Goal: Task Accomplishment & Management: Use online tool/utility

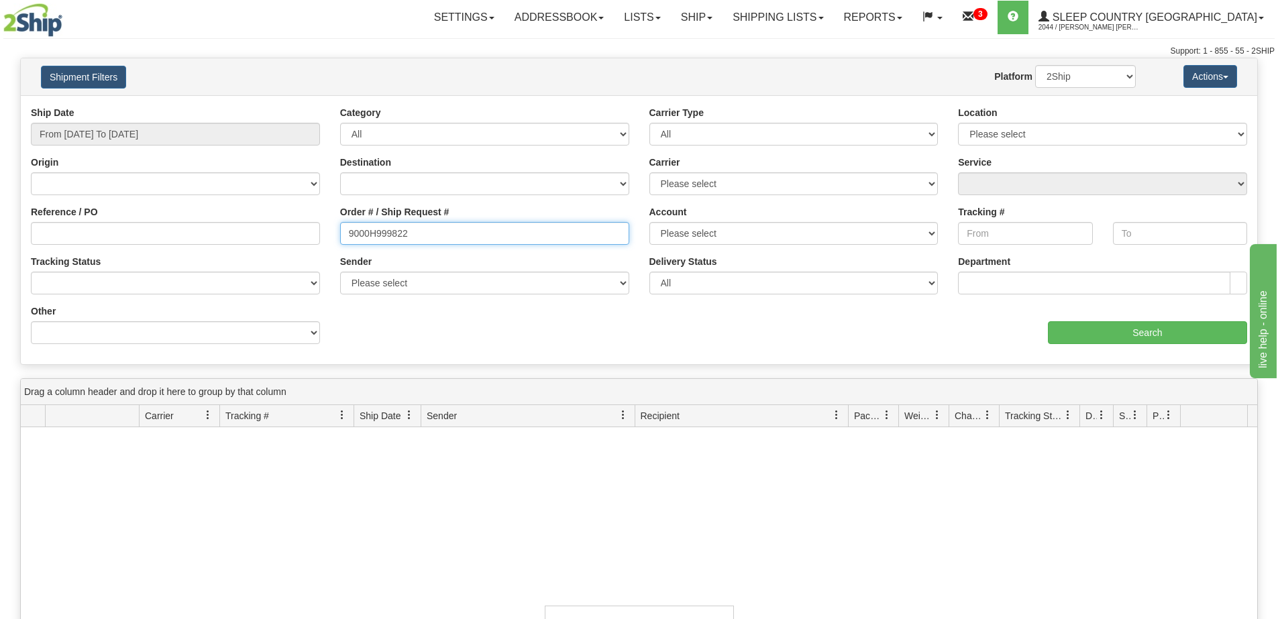
drag, startPoint x: 425, startPoint y: 233, endPoint x: 301, endPoint y: 237, distance: 124.2
click at [301, 106] on div "Reference / PO Order # / Ship Request # 9000H999822 Account Please select [GEOG…" at bounding box center [639, 106] width 1236 height 0
paste input "61186"
type input "9000H961186"
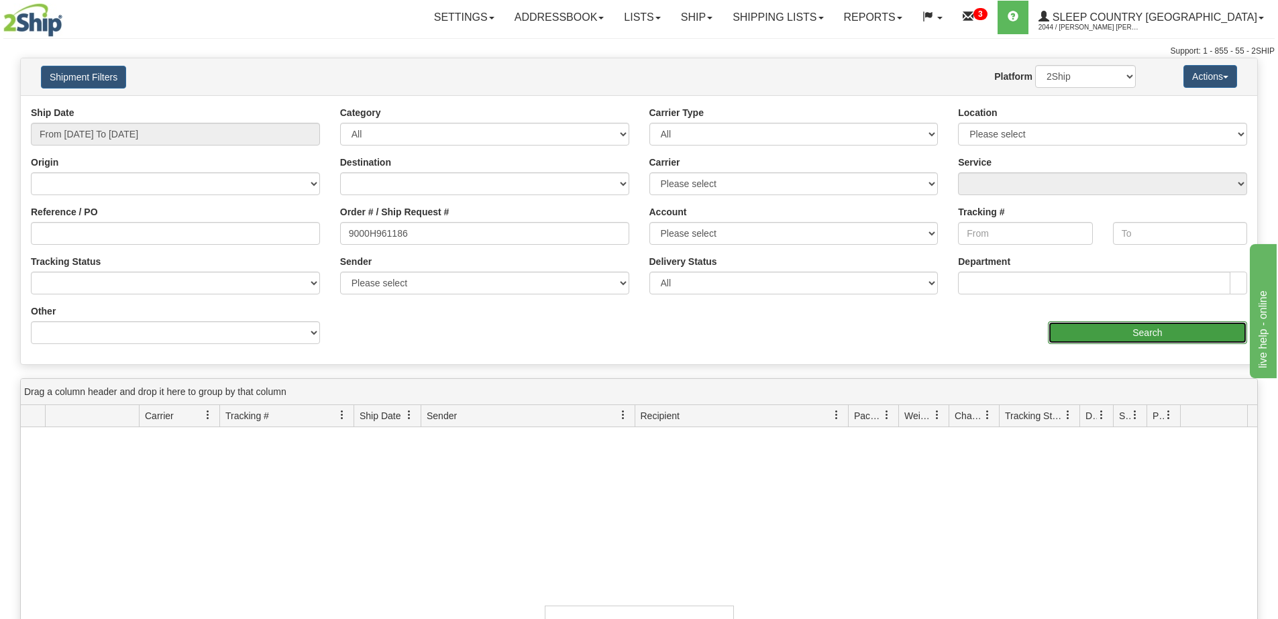
click at [1082, 335] on input "Search" at bounding box center [1147, 332] width 199 height 23
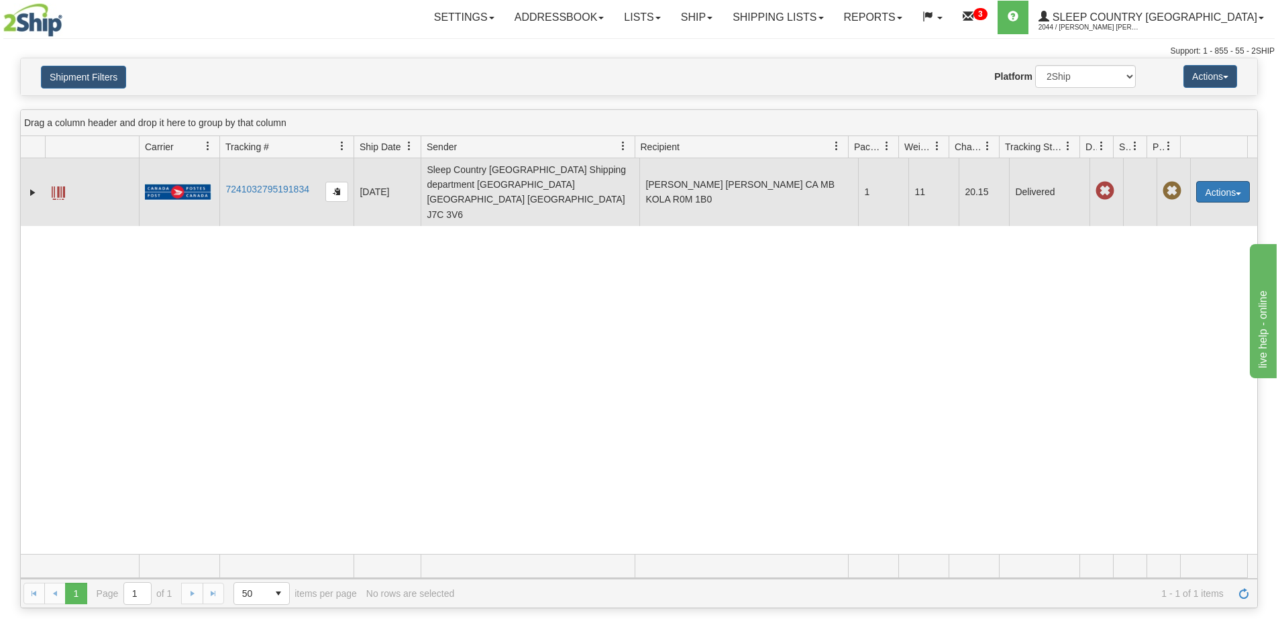
click at [1210, 181] on button "Actions" at bounding box center [1223, 191] width 54 height 21
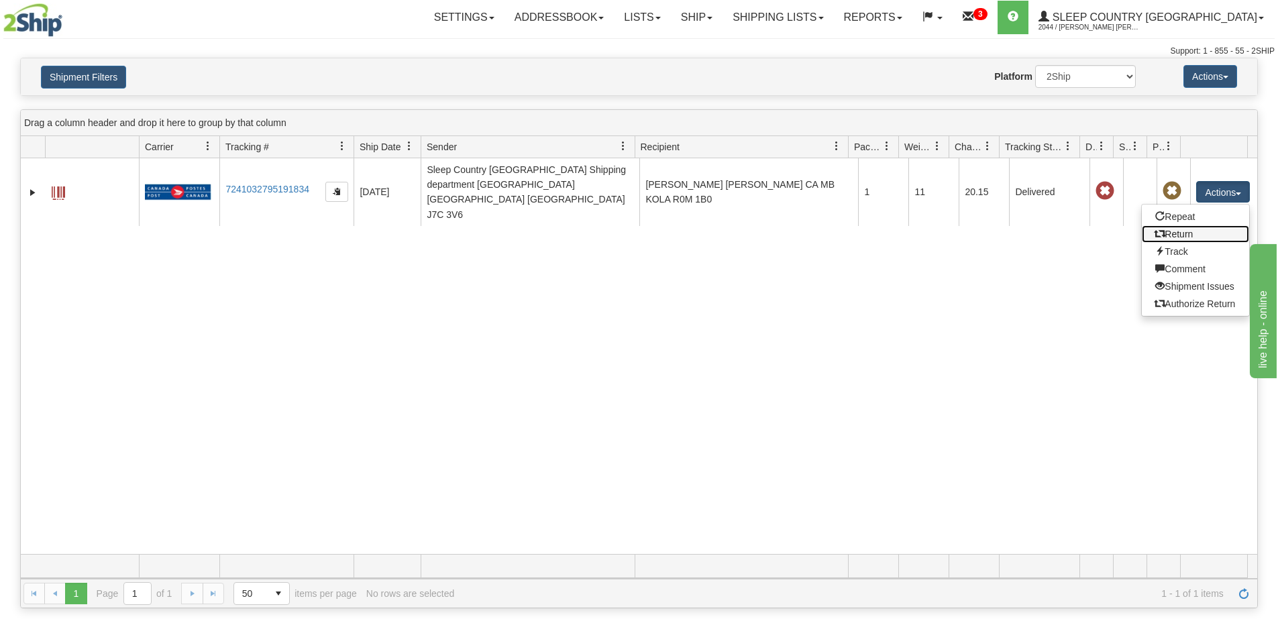
click at [1160, 225] on link "Return" at bounding box center [1195, 233] width 107 height 17
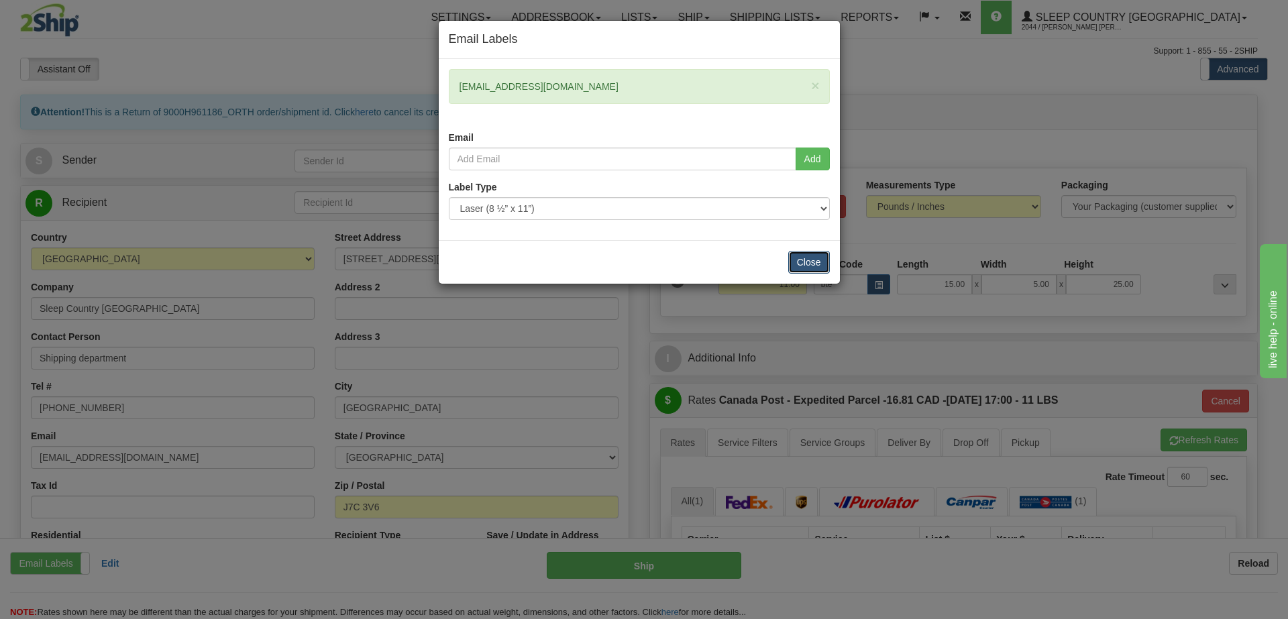
click at [818, 264] on button "Close" at bounding box center [809, 262] width 42 height 23
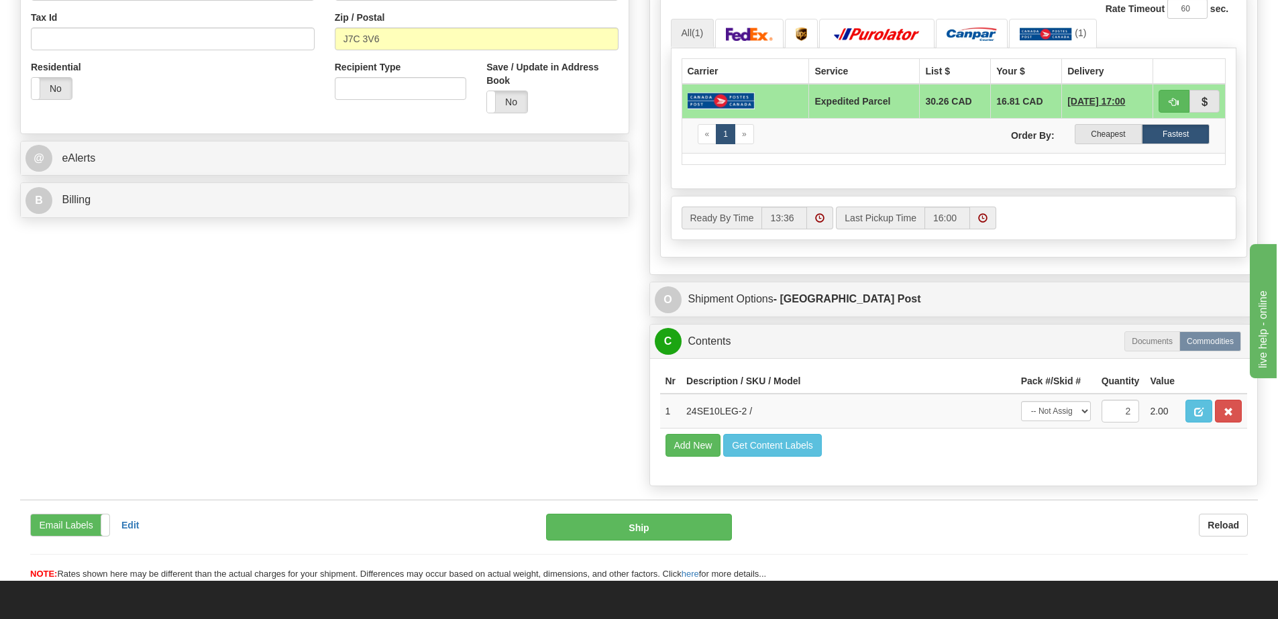
scroll to position [470, 0]
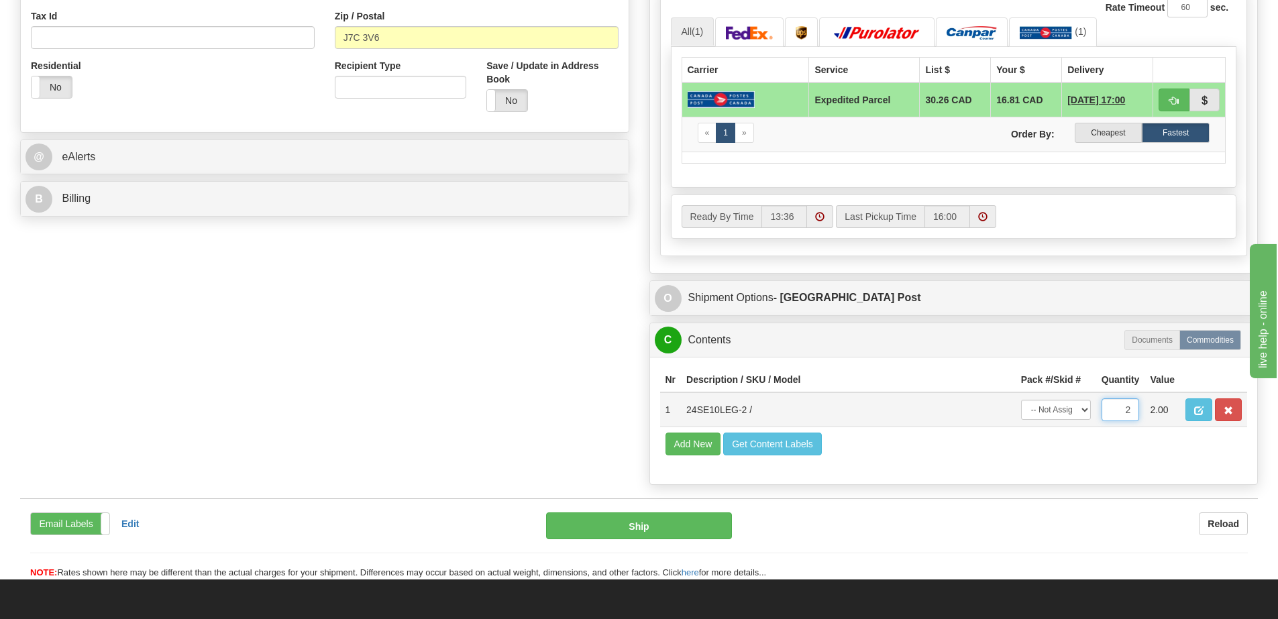
drag, startPoint x: 1114, startPoint y: 409, endPoint x: 1136, endPoint y: 405, distance: 22.6
click at [1136, 405] on input "2" at bounding box center [1120, 409] width 38 height 23
type input "1"
click at [1020, 318] on div "P Packages / Skids 1 Packages - Weight: 11.00 Lbs 1 Skids - Weight: NaN Lbs Shi…" at bounding box center [953, 58] width 629 height 867
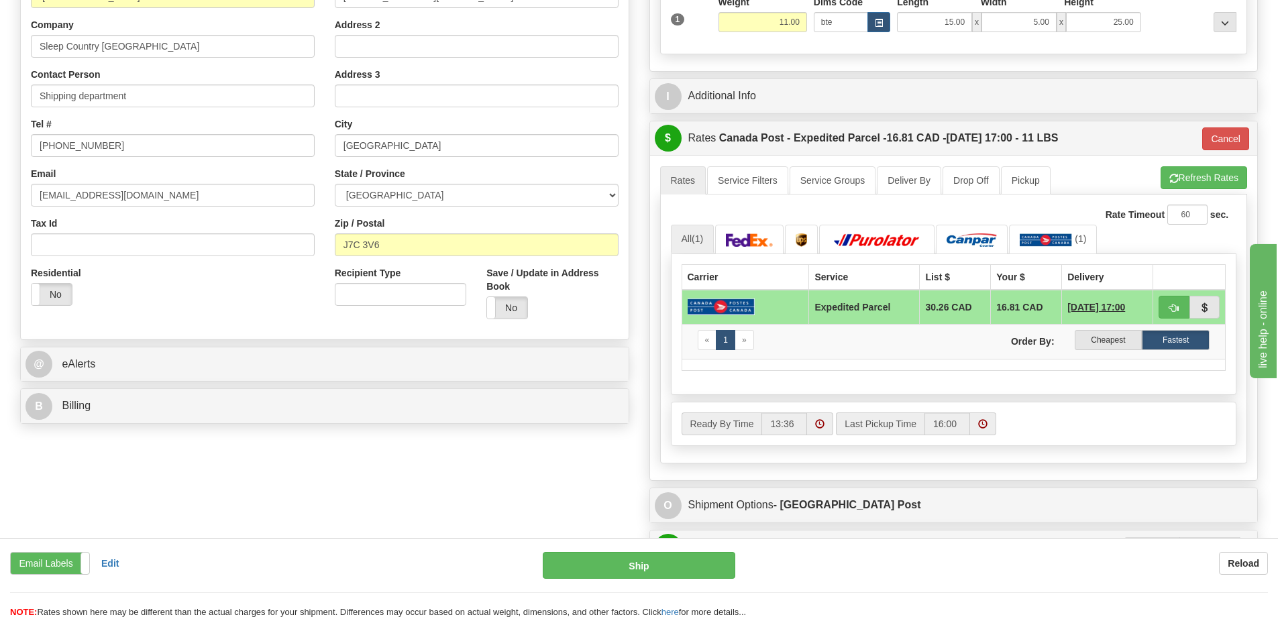
scroll to position [134, 0]
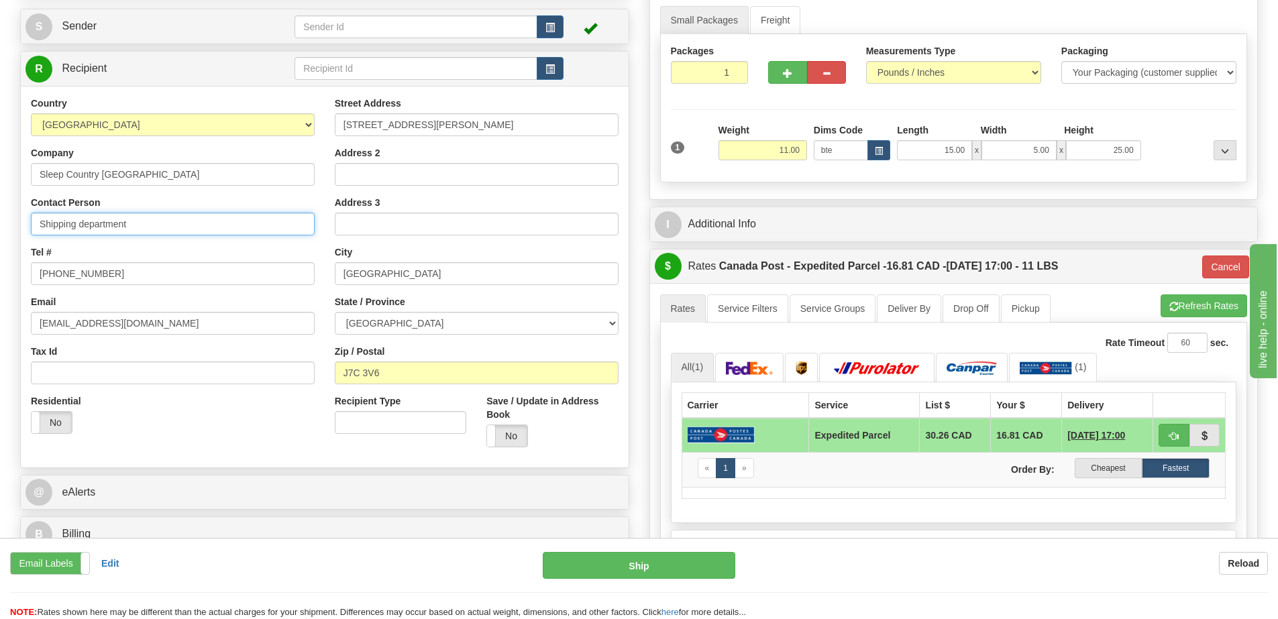
drag, startPoint x: 150, startPoint y: 220, endPoint x: 1, endPoint y: 239, distance: 150.1
click at [1, 239] on div "Toggle navigation Settings Shipping Preferences Fields Preferences New" at bounding box center [639, 381] width 1278 height 1030
drag, startPoint x: 112, startPoint y: 276, endPoint x: 9, endPoint y: 286, distance: 103.8
click at [9, 286] on div "Toggle navigation Settings Shipping Preferences Fields Preferences New" at bounding box center [639, 381] width 1278 height 1030
drag, startPoint x: 507, startPoint y: 128, endPoint x: 306, endPoint y: 138, distance: 201.5
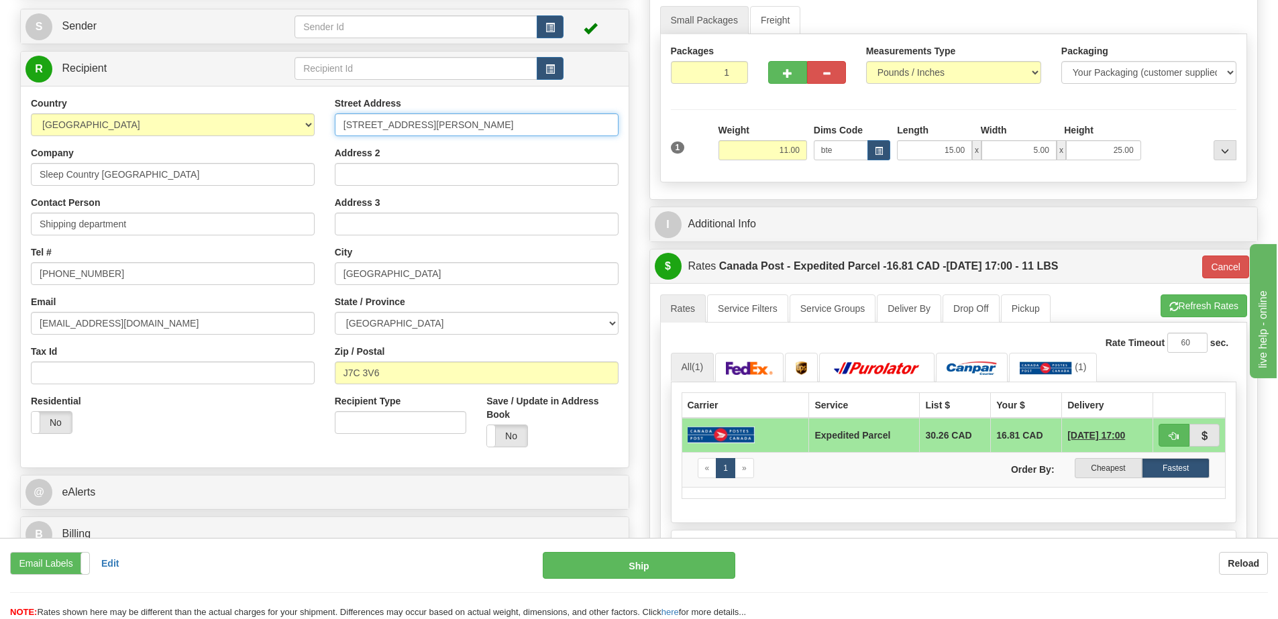
click at [306, 138] on div "Country AFGHANISTAN ALAND ISLANDS ALBANIA ALGERIA AMERICAN SAMOA ANDORRA ANGOLA…" at bounding box center [325, 277] width 608 height 361
type input "11 DUFFERIN PL SE"
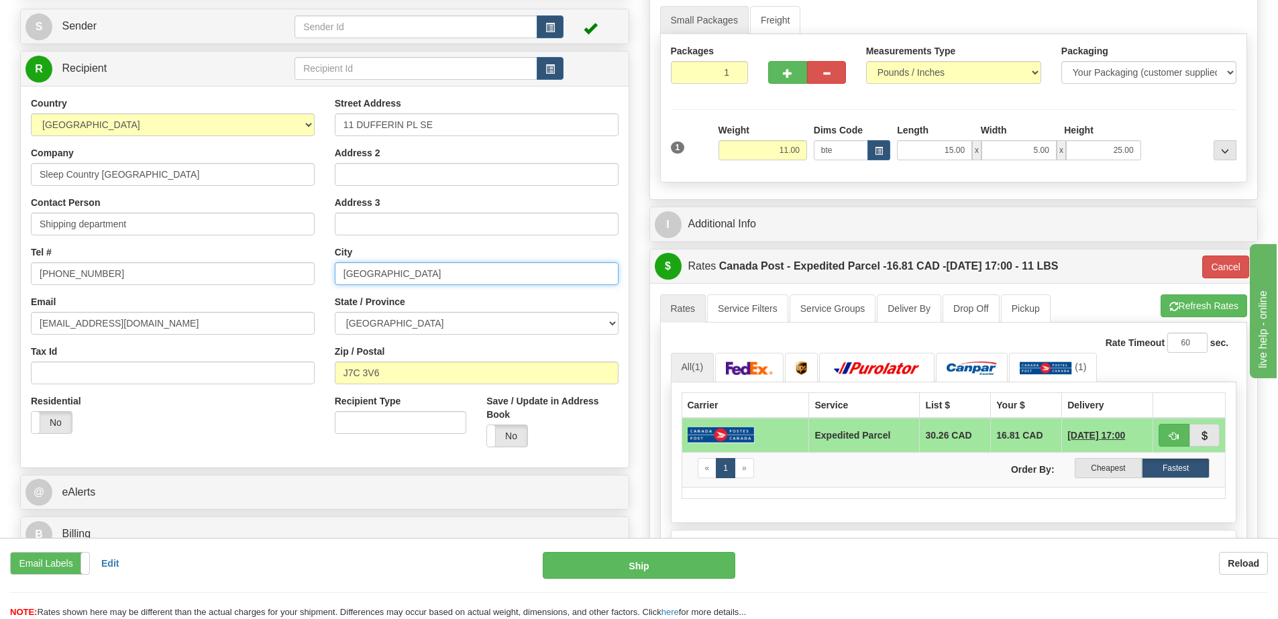
drag, startPoint x: 401, startPoint y: 280, endPoint x: 291, endPoint y: 284, distance: 110.1
click at [291, 284] on div "Country AFGHANISTAN ALAND ISLANDS ALBANIA ALGERIA AMERICAN SAMOA ANDORRA ANGOLA…" at bounding box center [325, 277] width 608 height 361
click at [419, 280] on input "CALHAR" at bounding box center [477, 273] width 284 height 23
drag, startPoint x: 335, startPoint y: 277, endPoint x: 289, endPoint y: 278, distance: 46.3
click at [289, 278] on div "Country AFGHANISTAN ALAND ISLANDS ALBANIA ALGERIA AMERICAN SAMOA ANDORRA ANGOLA…" at bounding box center [325, 277] width 608 height 361
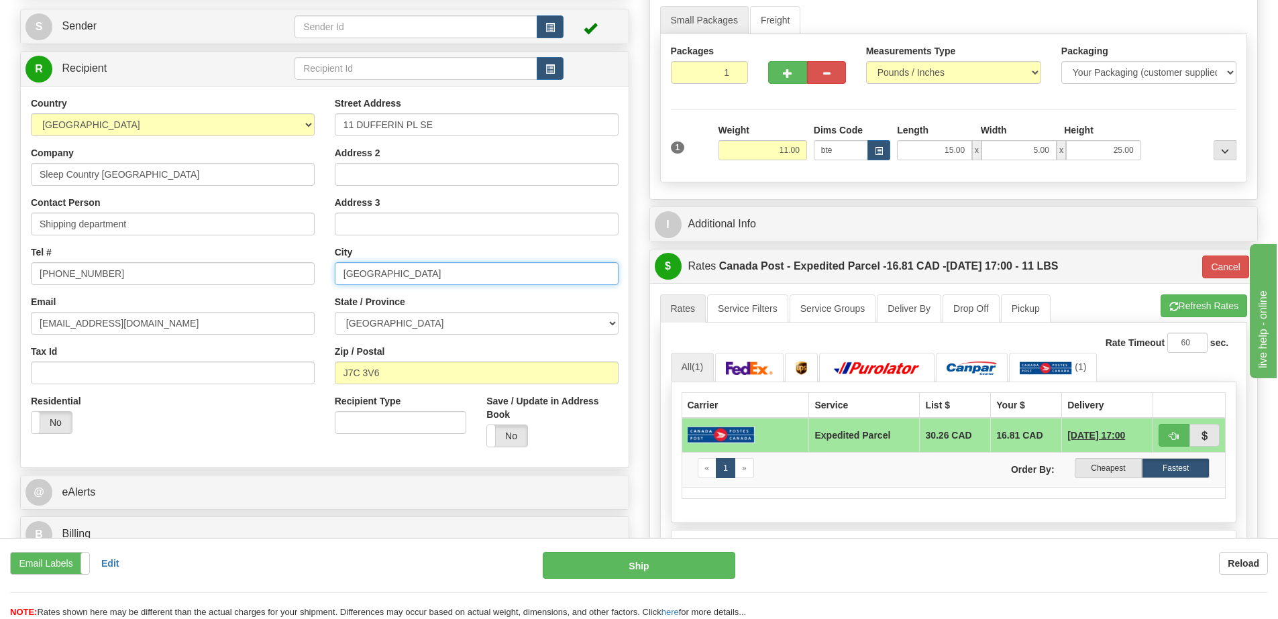
type input "CALGARY"
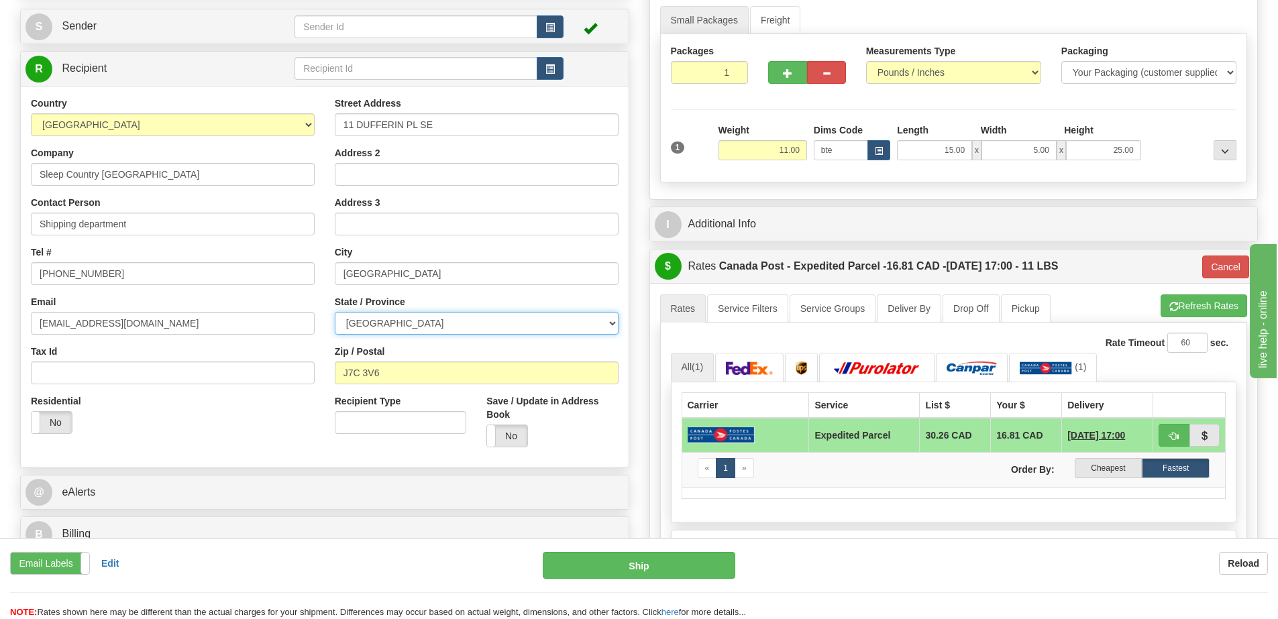
click at [380, 326] on select "ALBERTA BRITISH COLUMBIA MANITOBA NEW BRUNSWICK NEWFOUNDLAND NOVA SCOTIA NUNAVU…" at bounding box center [477, 323] width 284 height 23
select select "AB"
click at [335, 312] on select "ALBERTA BRITISH COLUMBIA MANITOBA NEW BRUNSWICK NEWFOUNDLAND NOVA SCOTIA NUNAVU…" at bounding box center [477, 323] width 284 height 23
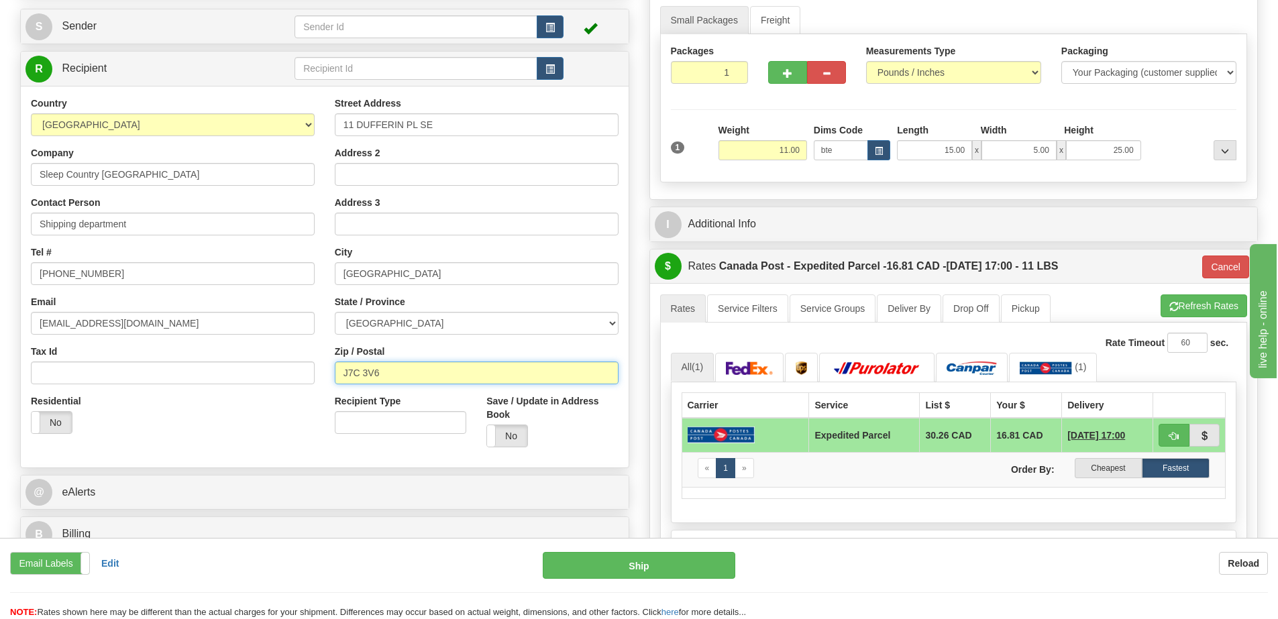
drag, startPoint x: 387, startPoint y: 372, endPoint x: 278, endPoint y: 386, distance: 110.2
click at [278, 386] on div "Country AFGHANISTAN ALAND ISLANDS ALBANIA ALGERIA AMERICAN SAMOA ANDORRA ANGOLA…" at bounding box center [325, 277] width 608 height 361
type input "T2C 4W3"
click at [244, 406] on div "Residential Yes No" at bounding box center [173, 419] width 304 height 50
type input "DOM.EP"
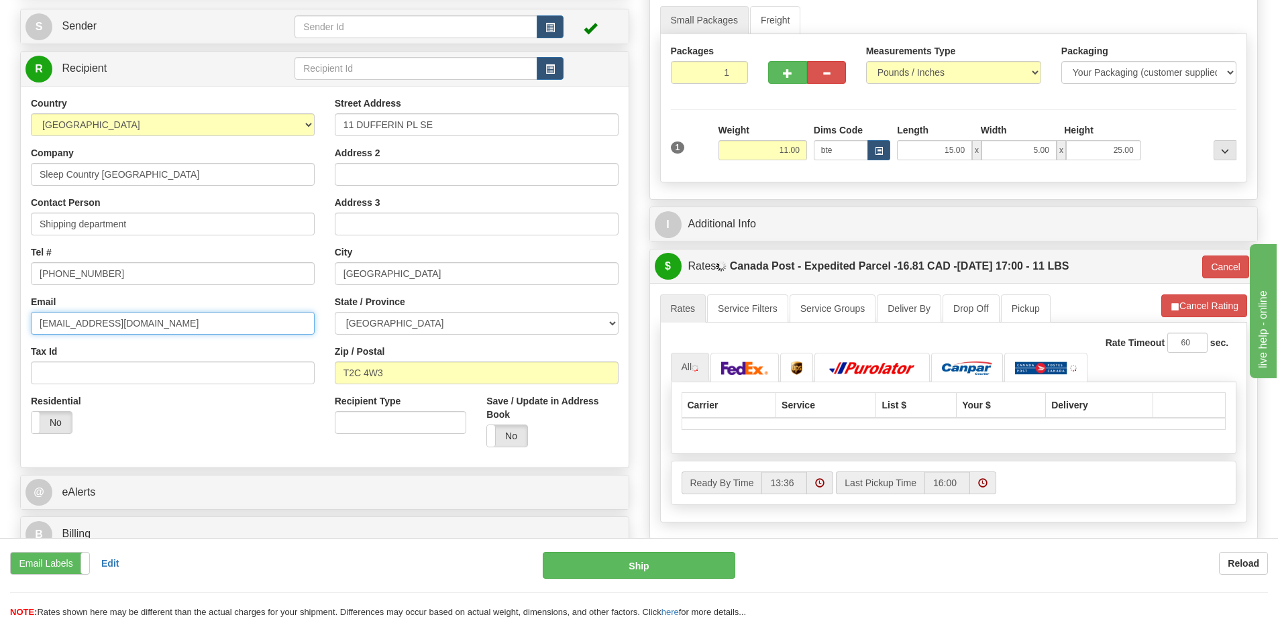
drag, startPoint x: 162, startPoint y: 324, endPoint x: 13, endPoint y: 319, distance: 149.0
click at [13, 319] on div "Attention! This is a Return of 9000H961186_ORTH order/shipment id. Click here t…" at bounding box center [324, 259] width 629 height 598
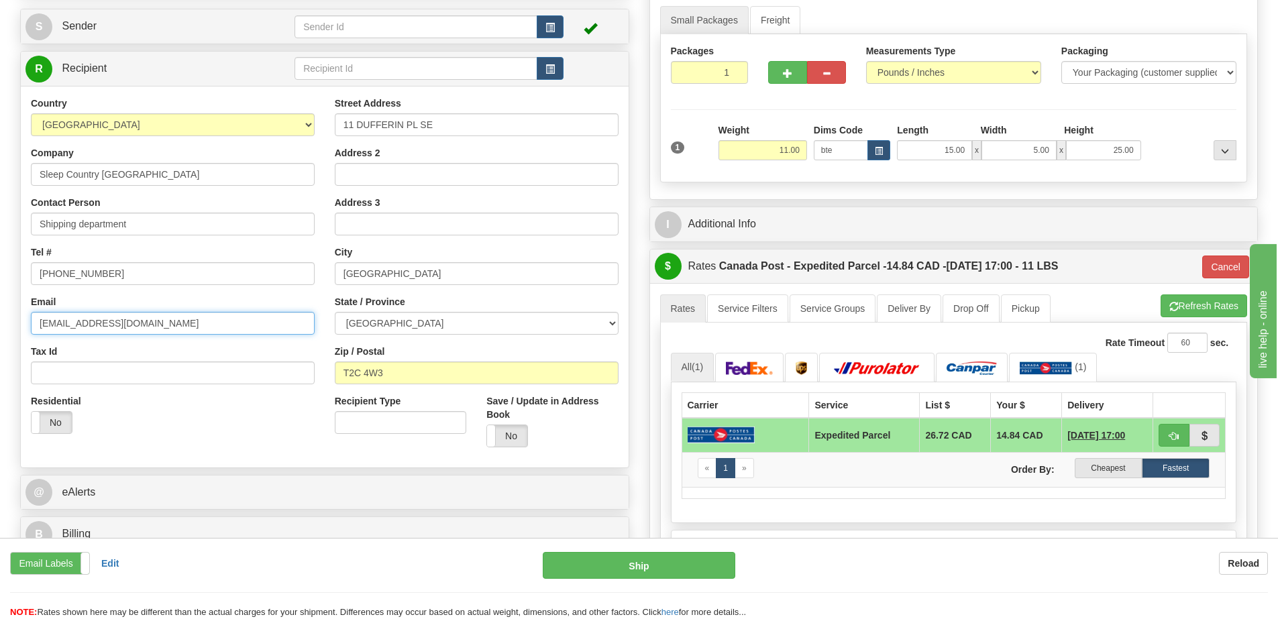
type input "CS@SUPPORT.SLEEPCOUNTRY.CA"
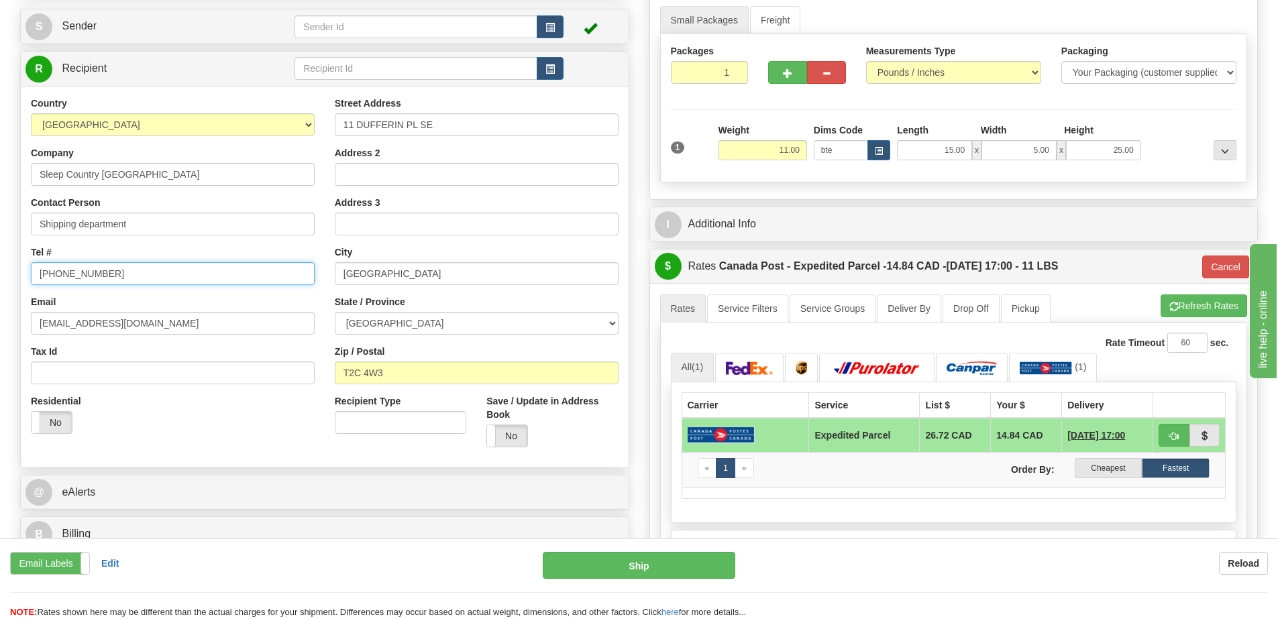
drag, startPoint x: 167, startPoint y: 267, endPoint x: -91, endPoint y: 278, distance: 258.5
click at [0, 278] on html "Training Course Close Toggle navigation Settings Shipping Preferences New Sende…" at bounding box center [639, 175] width 1278 height 619
type input "1-888-753-3788"
click at [636, 399] on div "Attention! This is a Return of 9000H961186_ORTH order/shipment id. Click here t…" at bounding box center [324, 259] width 629 height 598
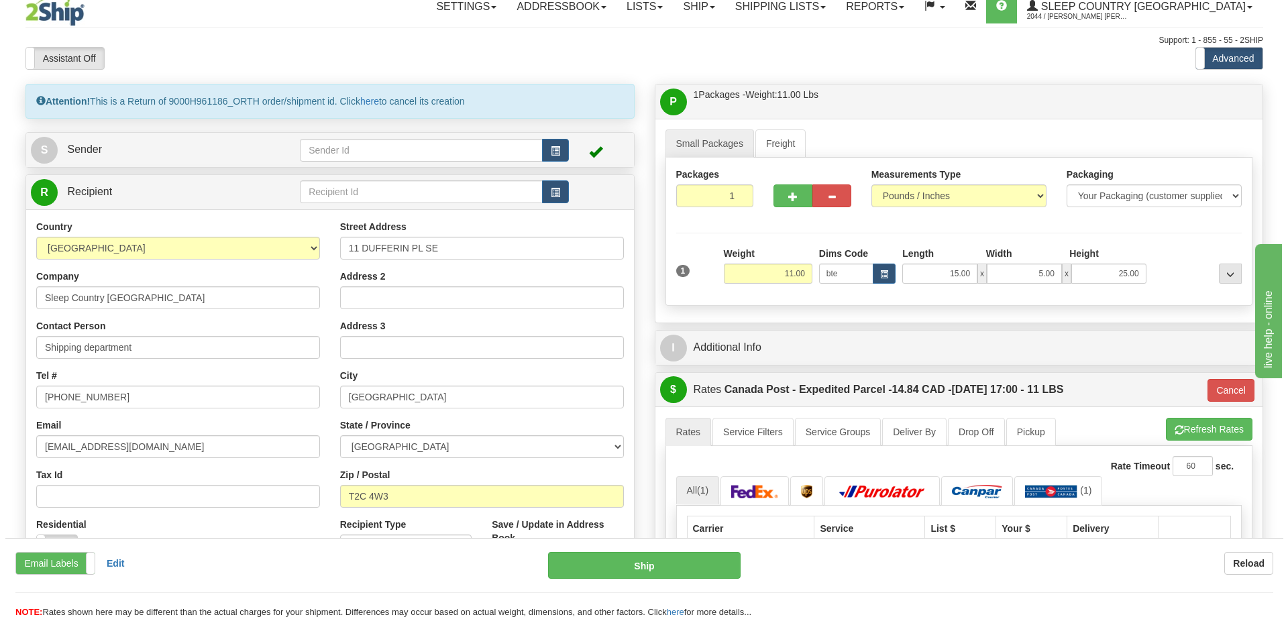
scroll to position [0, 0]
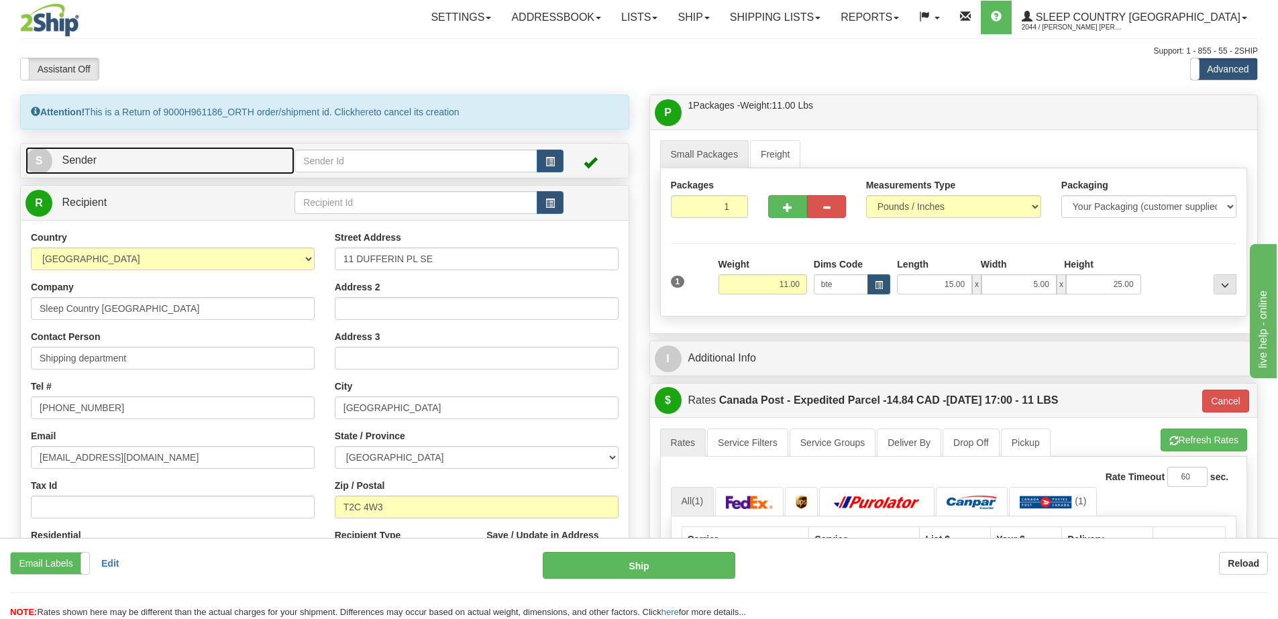
click at [120, 160] on link "S Sender" at bounding box center [159, 161] width 269 height 28
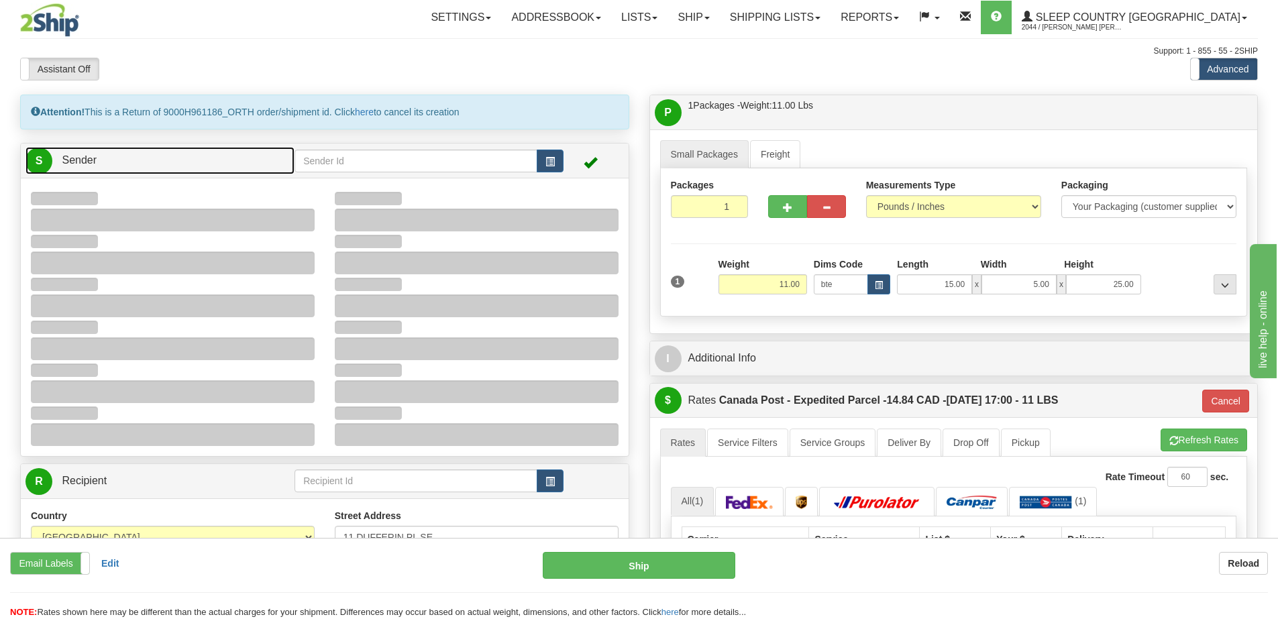
type input "11:51"
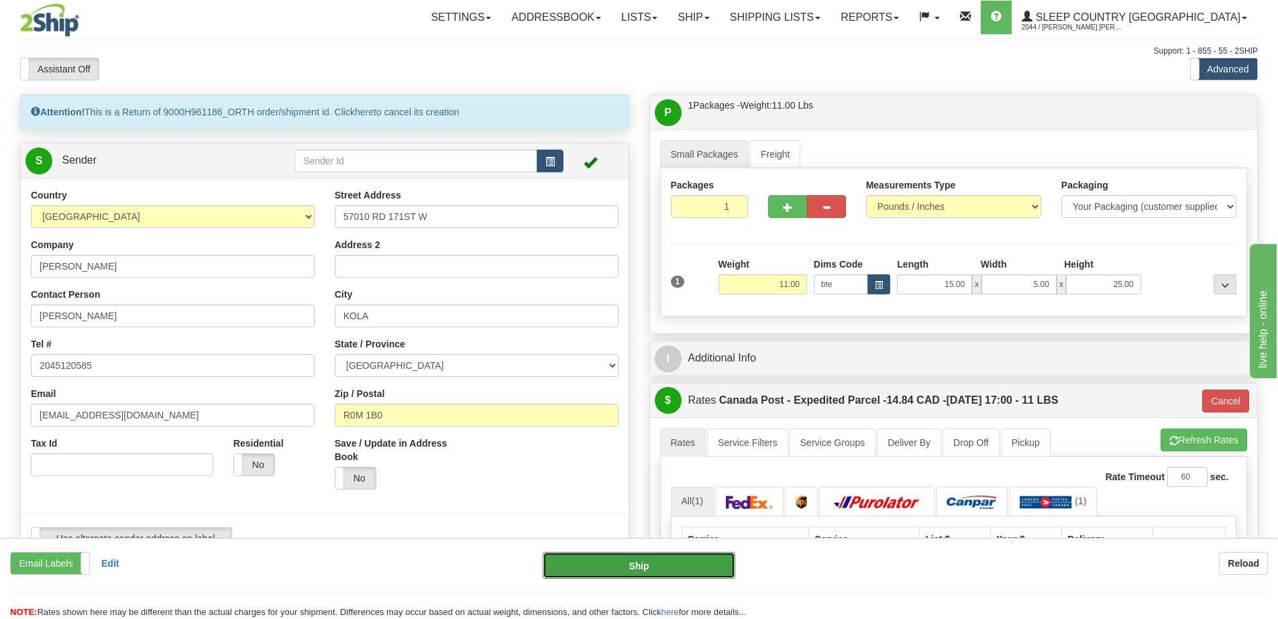
click at [594, 565] on button "Ship" at bounding box center [639, 565] width 193 height 27
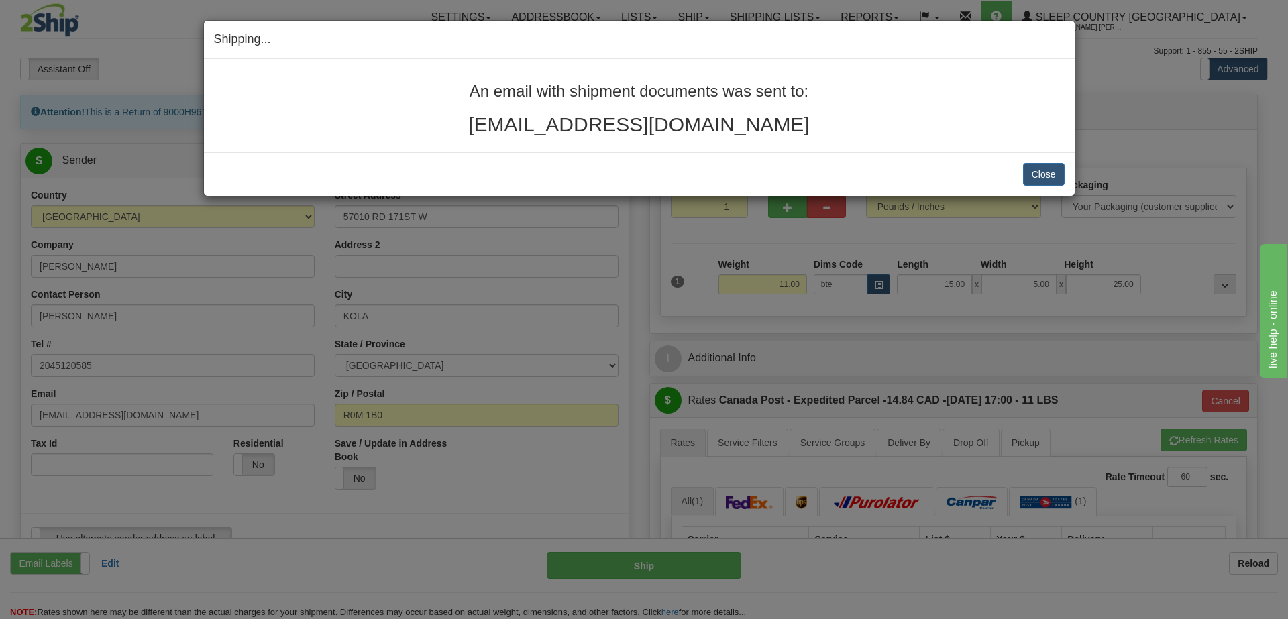
drag, startPoint x: 839, startPoint y: 145, endPoint x: 386, endPoint y: 100, distance: 455.0
click at [386, 100] on div "An email with shipment documents was sent to: rebeccapenner@icloud.com" at bounding box center [639, 105] width 871 height 93
copy div "An email with shipment documents was sent to: rebeccapenner@icloud.com"
drag, startPoint x: 1053, startPoint y: 166, endPoint x: 927, endPoint y: 153, distance: 126.2
click at [1052, 166] on button "Close" at bounding box center [1044, 174] width 42 height 23
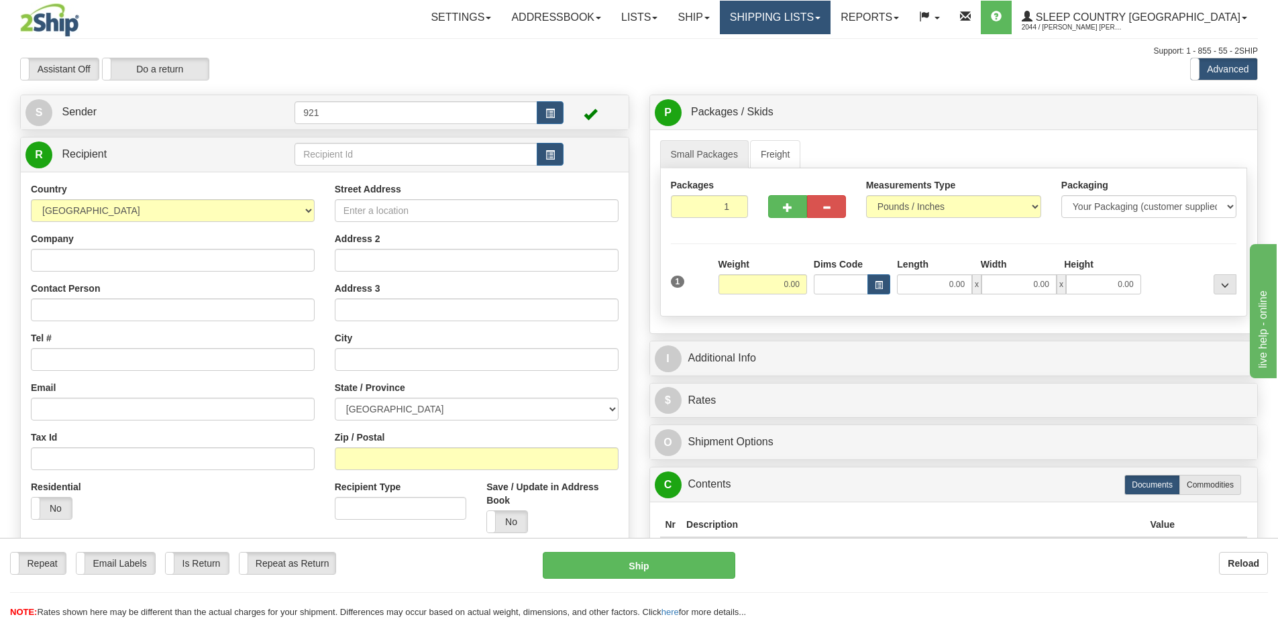
click at [830, 22] on link "Shipping lists" at bounding box center [775, 18] width 111 height 34
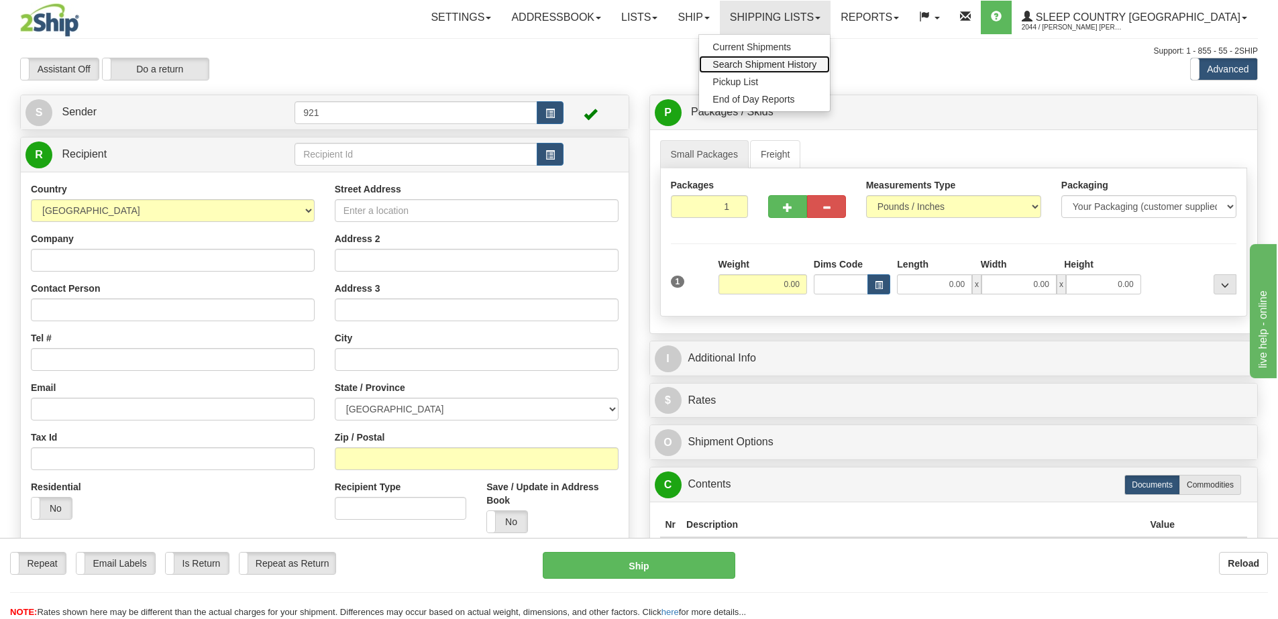
click at [816, 66] on span "Search Shipment History" at bounding box center [764, 64] width 104 height 11
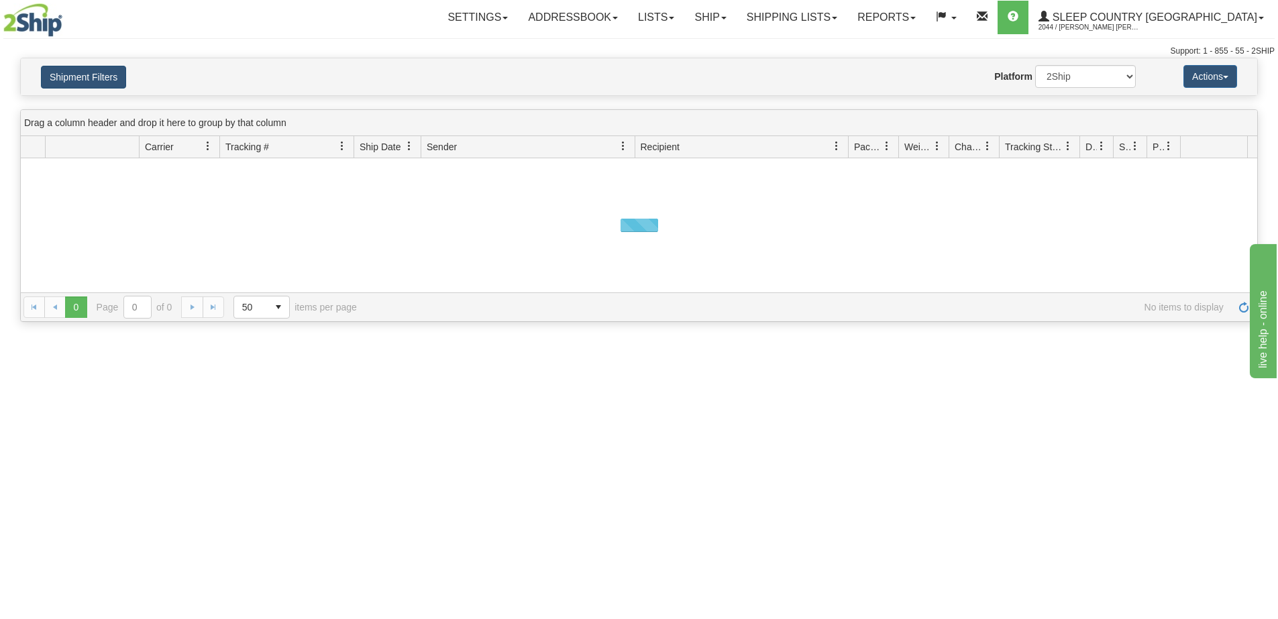
click at [98, 78] on button "Shipment Filters" at bounding box center [83, 77] width 85 height 23
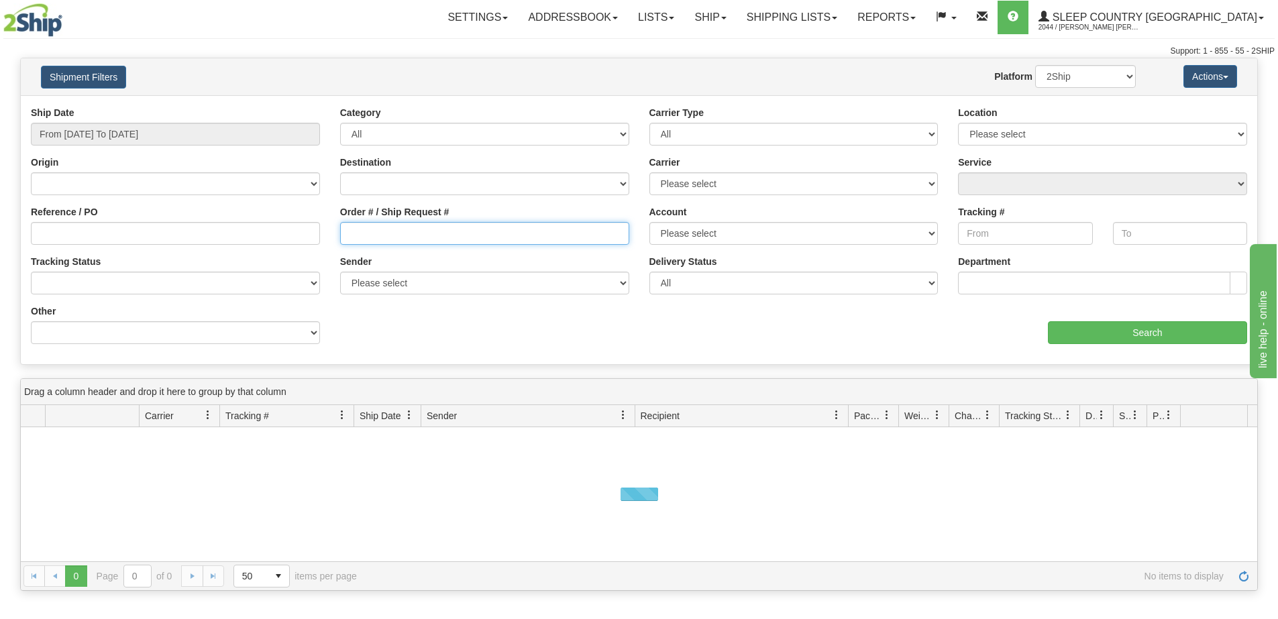
drag, startPoint x: 401, startPoint y: 242, endPoint x: 325, endPoint y: 219, distance: 80.0
click at [400, 242] on input "Order # / Ship Request #" at bounding box center [484, 233] width 289 height 23
paste input "drsuzi99@gmail.com"
type input "drsuzi99@gmail.com"
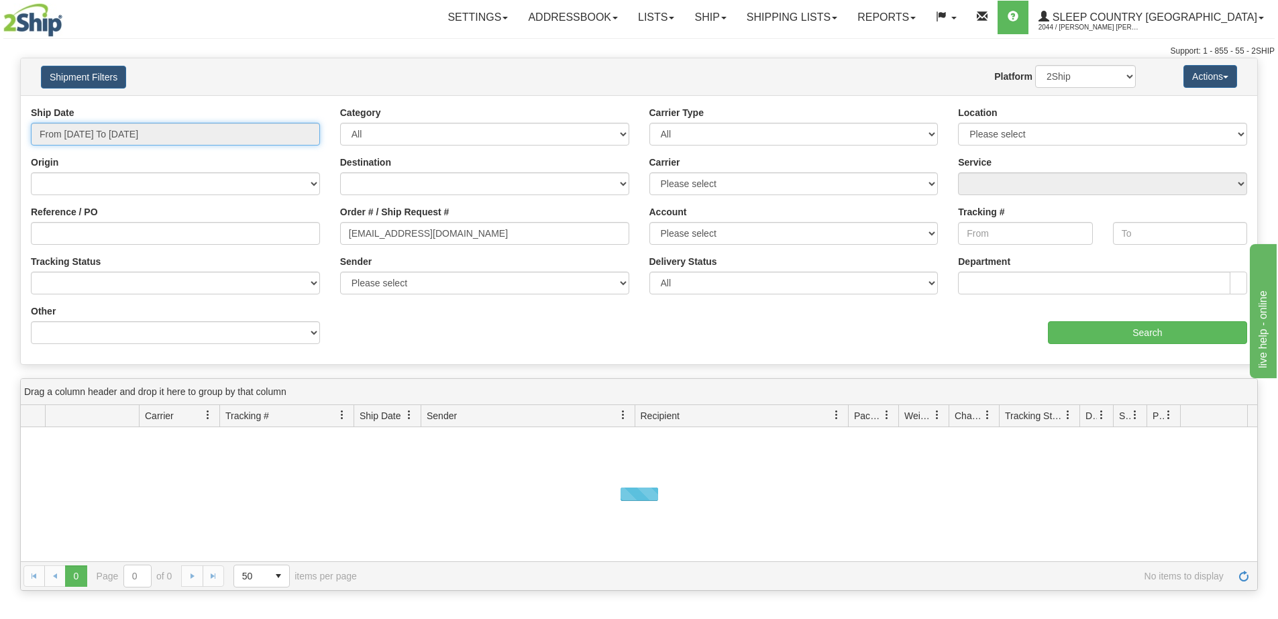
click at [140, 128] on input "From 08/18/2025 To 08/19/2025" at bounding box center [175, 134] width 289 height 23
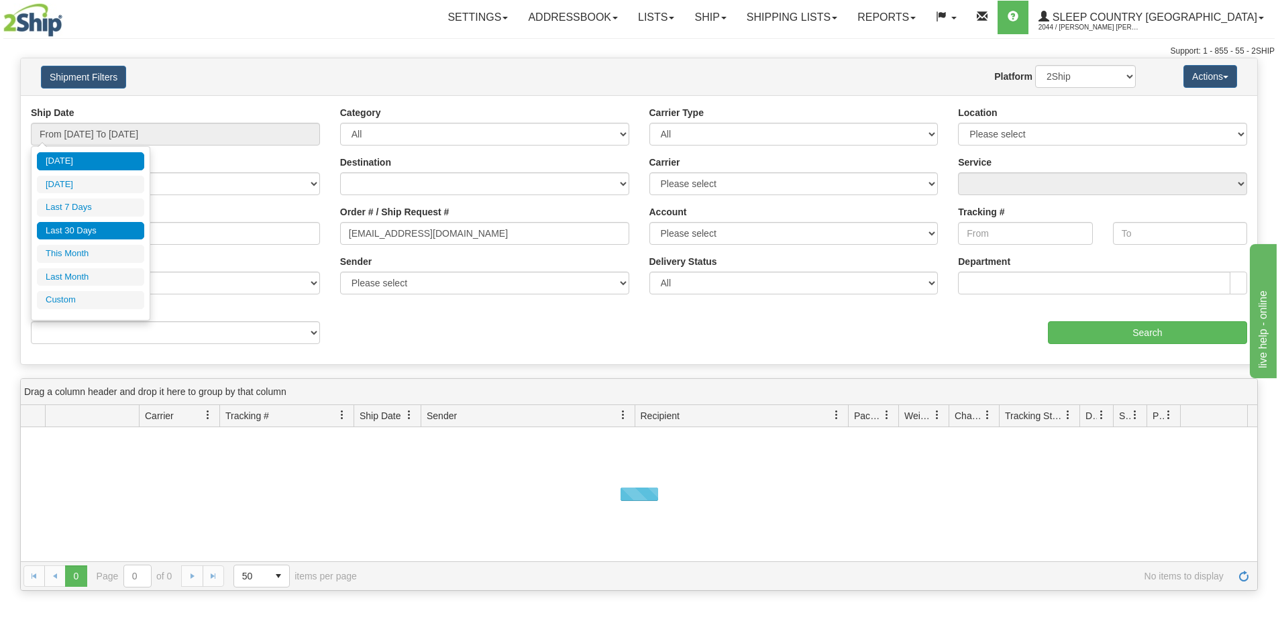
click at [92, 226] on li "Last 30 Days" at bounding box center [90, 231] width 107 height 18
type input "From [DATE] To [DATE]"
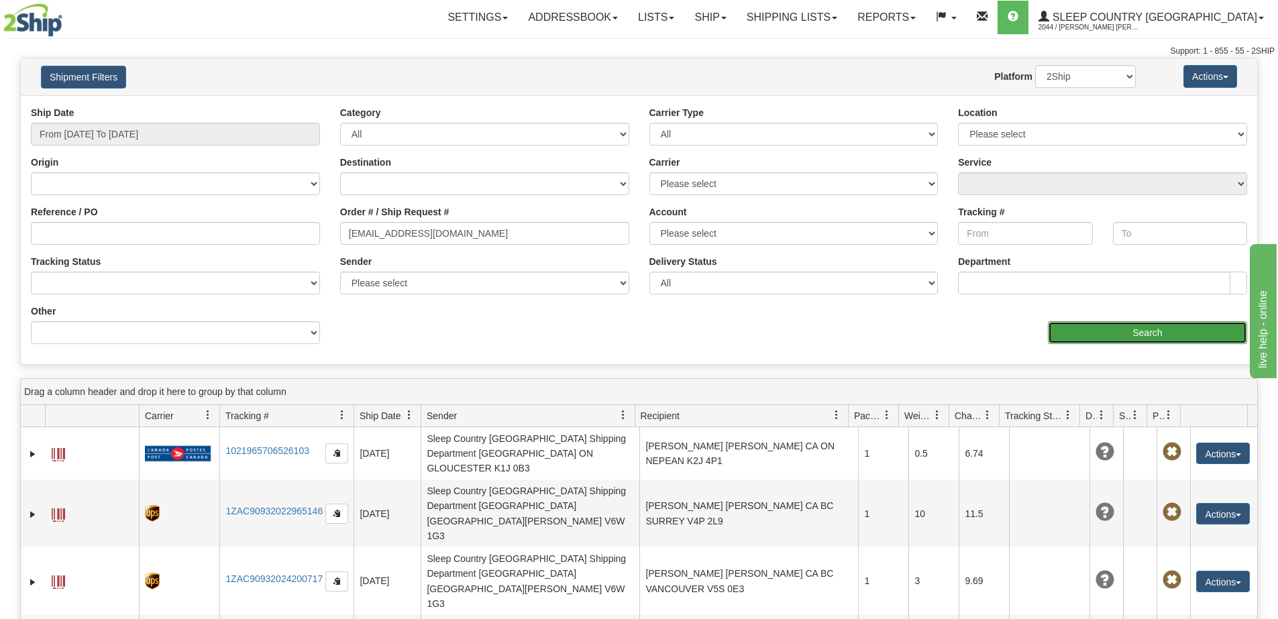
click at [1130, 333] on input "Search" at bounding box center [1147, 332] width 199 height 23
